Goal: Navigation & Orientation: Understand site structure

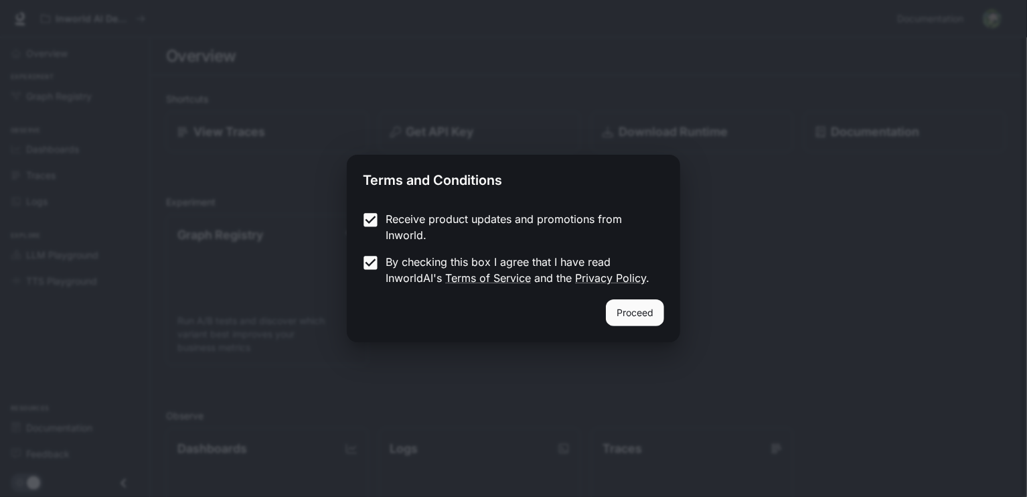
click at [626, 313] on button "Proceed" at bounding box center [635, 312] width 58 height 27
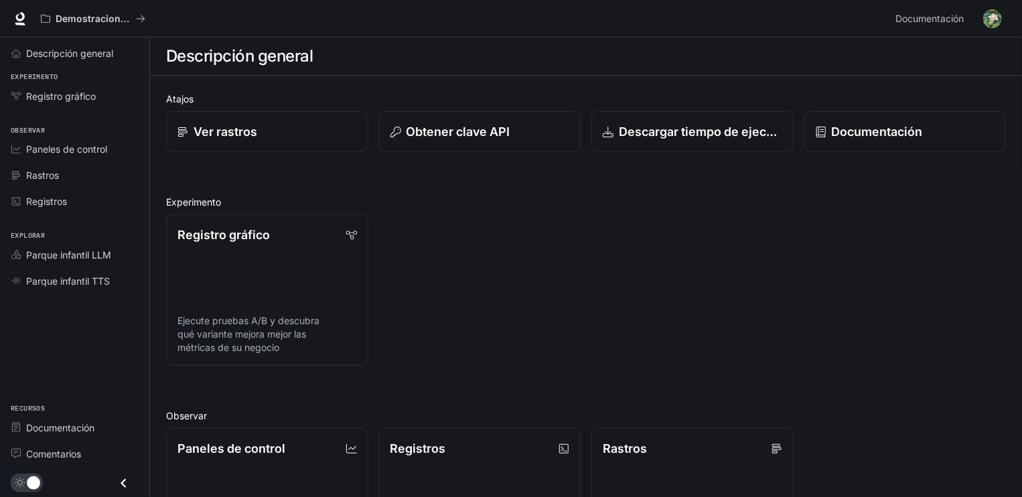
click at [607, 268] on div "Registro gráfico Ejecute pruebas A/B y descubra qué variante mejora mejor las m…" at bounding box center [580, 285] width 850 height 162
click at [64, 98] on span "Registro gráfico" at bounding box center [61, 96] width 70 height 14
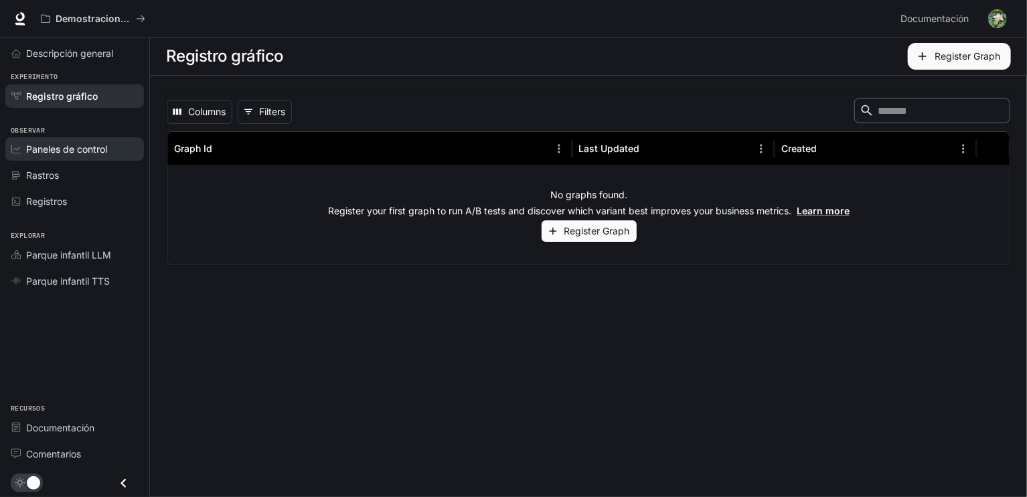
click at [78, 145] on span "Paneles de control" at bounding box center [66, 149] width 81 height 14
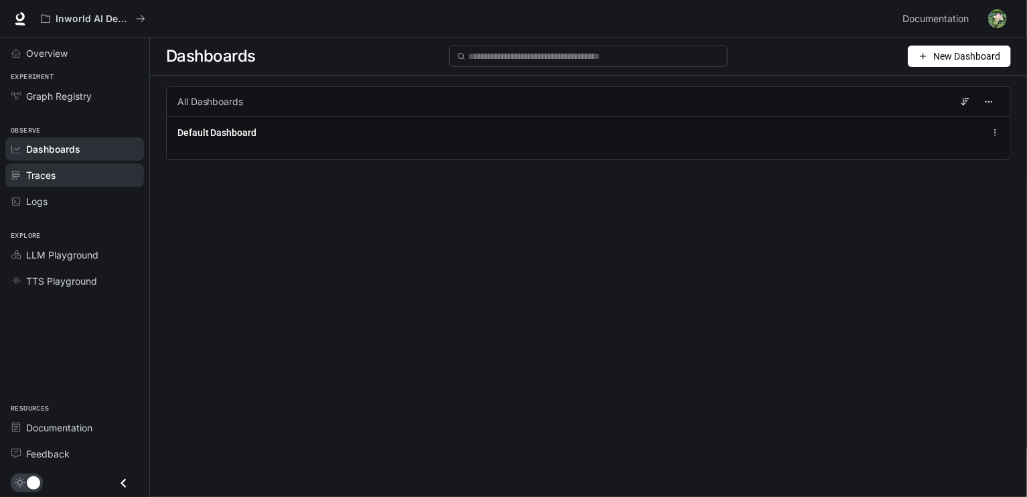
click at [46, 174] on span "Traces" at bounding box center [40, 175] width 29 height 14
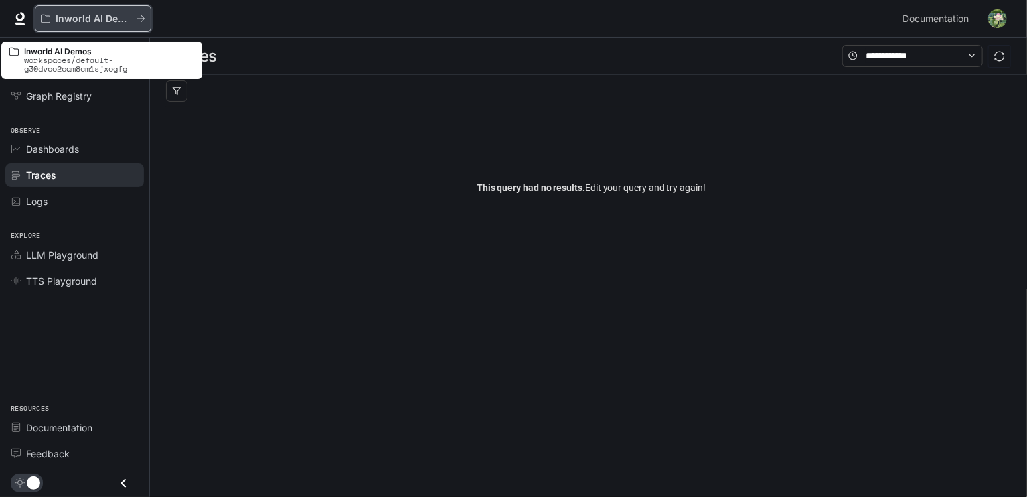
click at [96, 15] on p "Inworld AI Demos" at bounding box center [93, 18] width 75 height 11
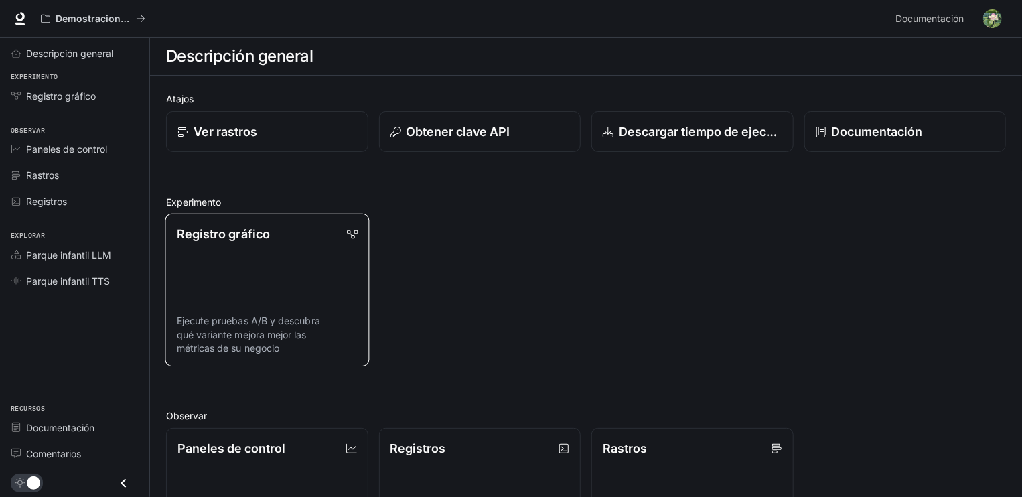
click at [247, 284] on link "Registro gráfico Ejecute pruebas A/B y descubra qué variante mejora mejor las m…" at bounding box center [267, 290] width 204 height 153
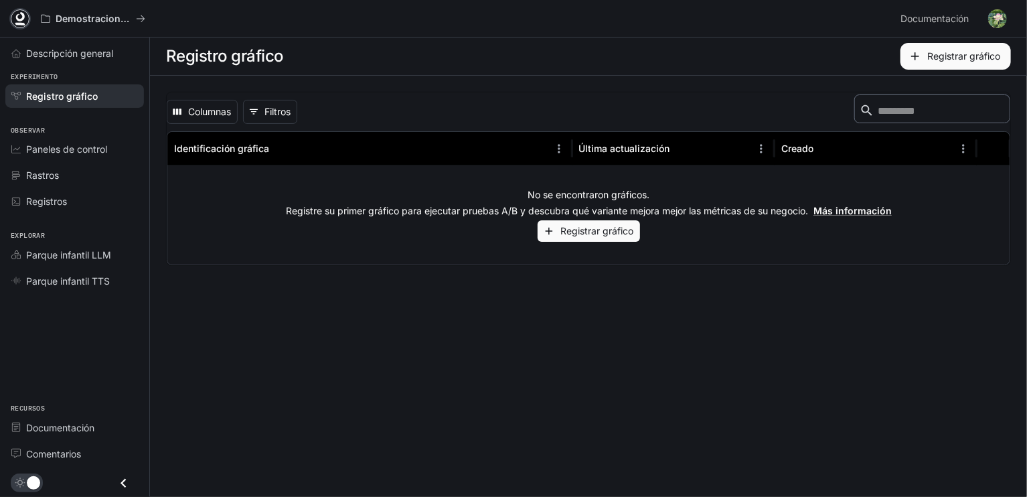
click at [20, 21] on icon at bounding box center [20, 16] width 9 height 9
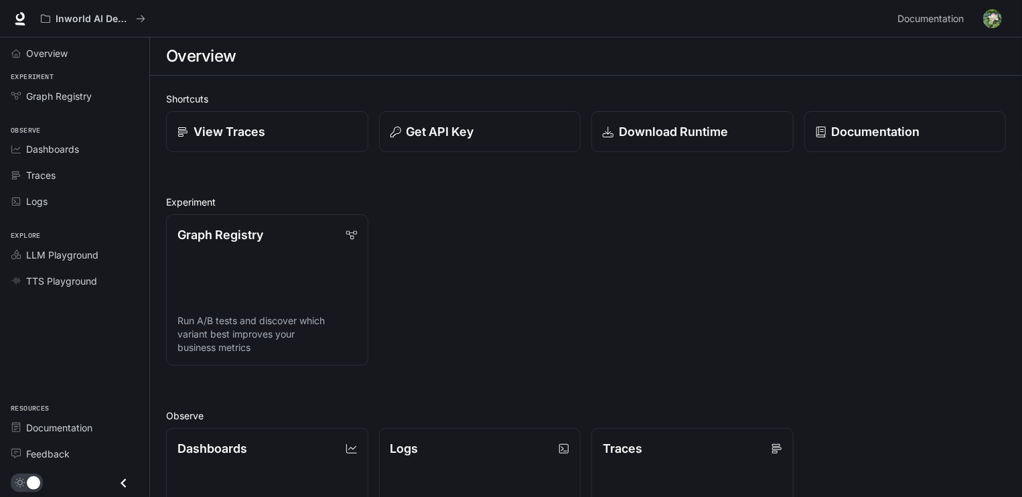
click at [283, 56] on div "Overview" at bounding box center [586, 56] width 840 height 27
click at [212, 58] on h1 "Overview" at bounding box center [201, 56] width 70 height 27
click at [256, 60] on div "Overview" at bounding box center [586, 56] width 840 height 27
